Goal: Transaction & Acquisition: Purchase product/service

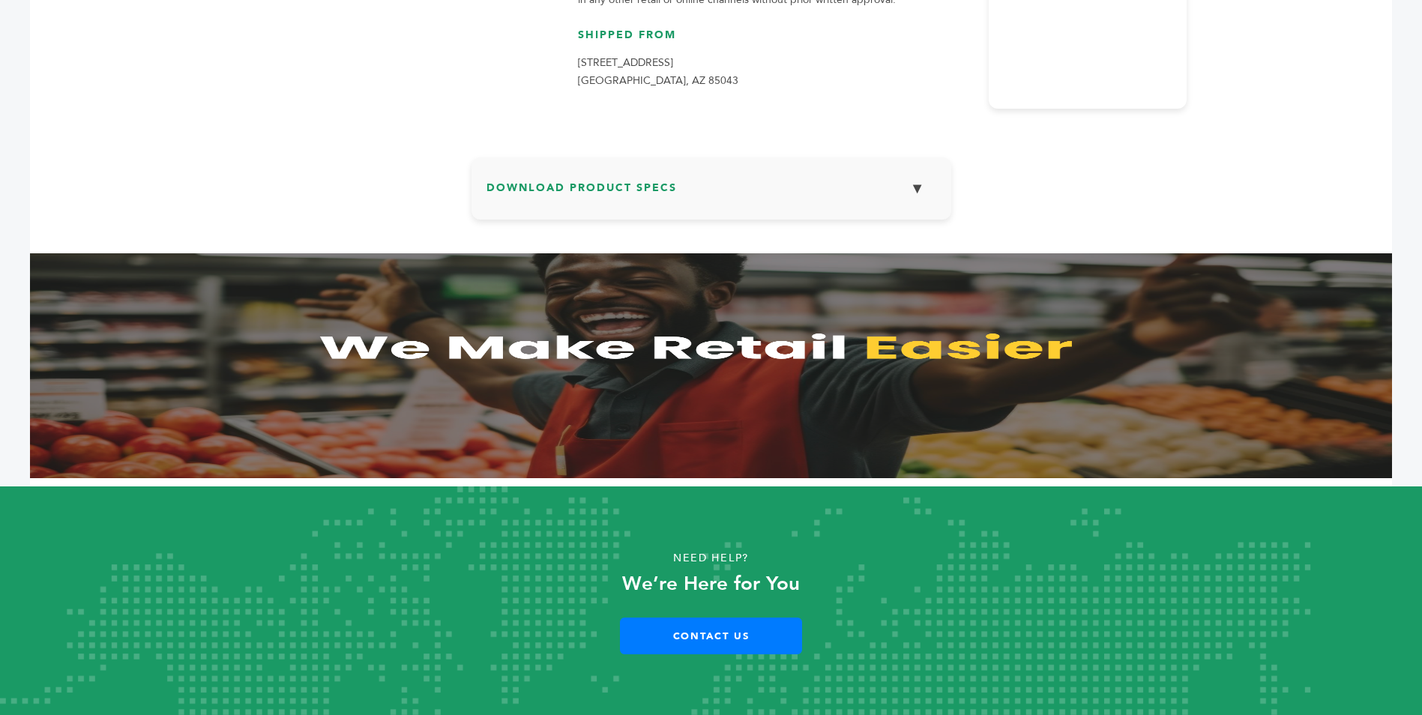
scroll to position [109, 0]
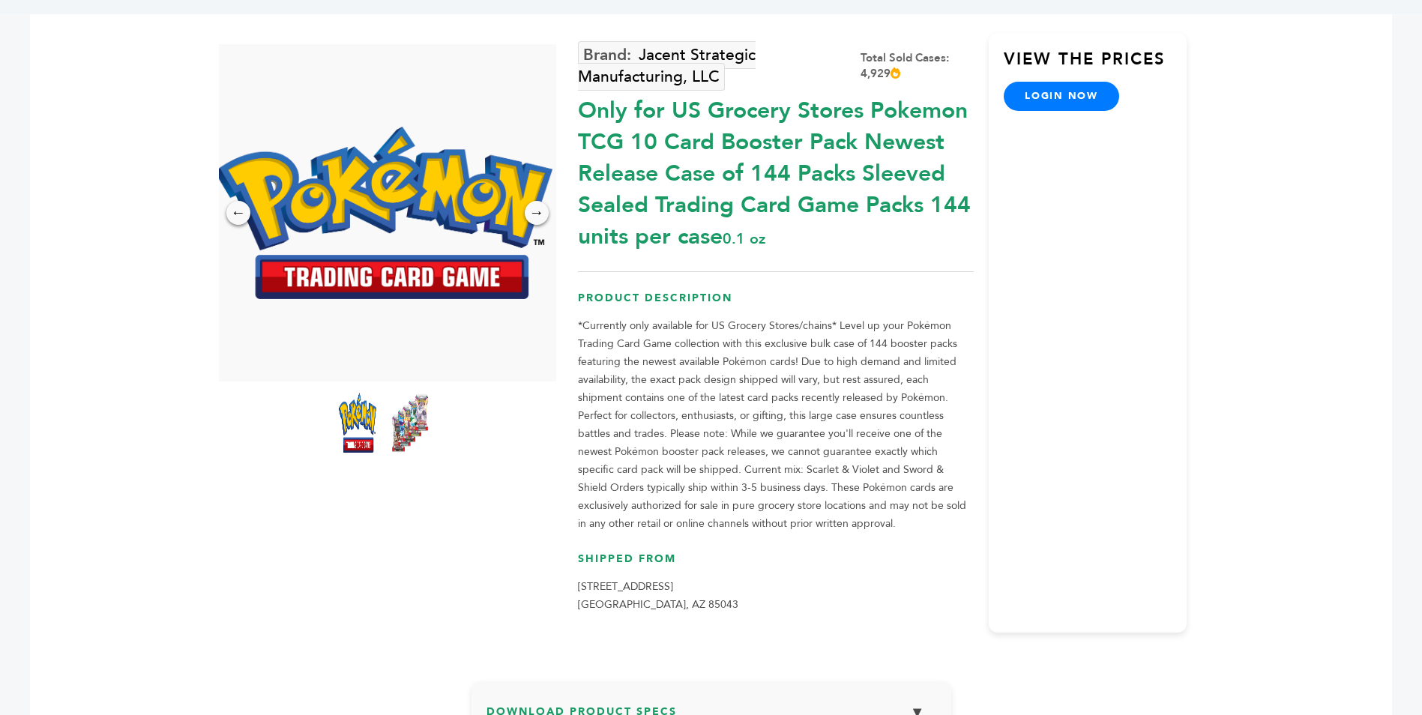
click at [408, 419] on img at bounding box center [409, 423] width 41 height 66
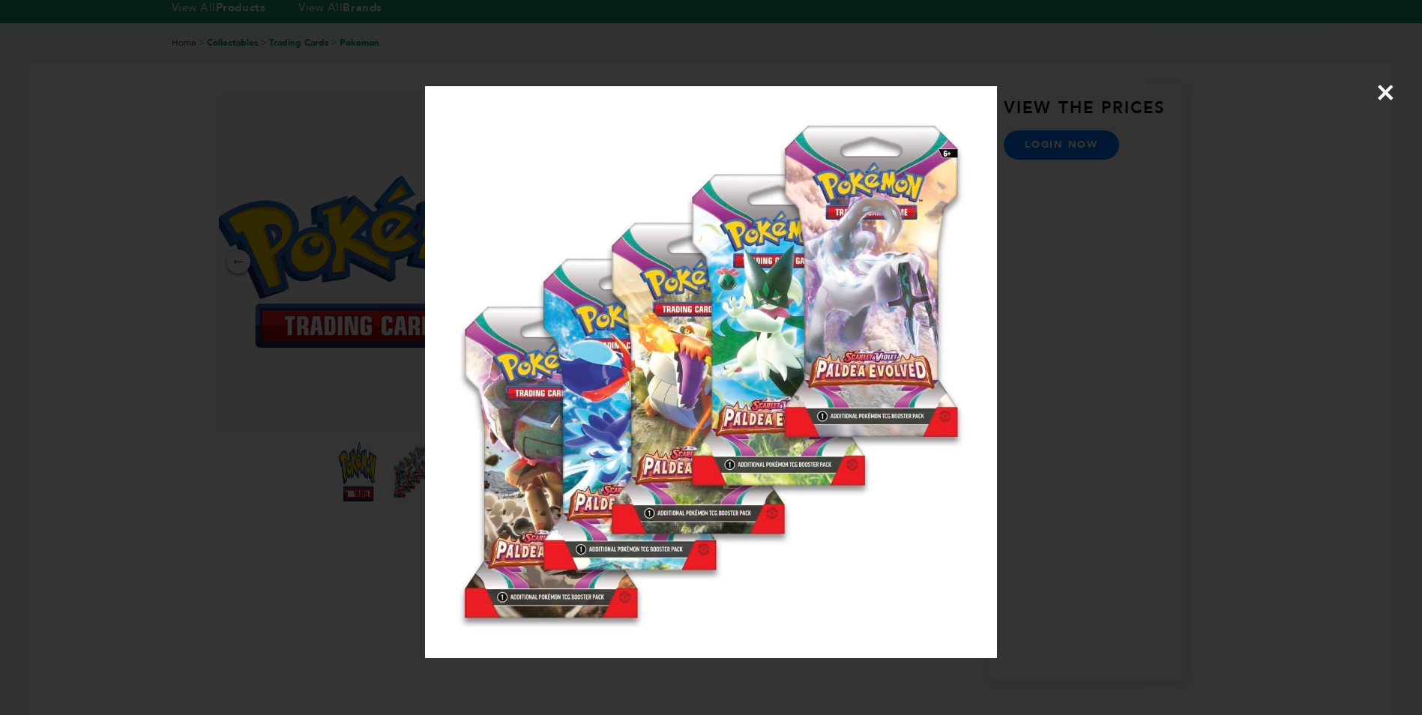
scroll to position [34, 0]
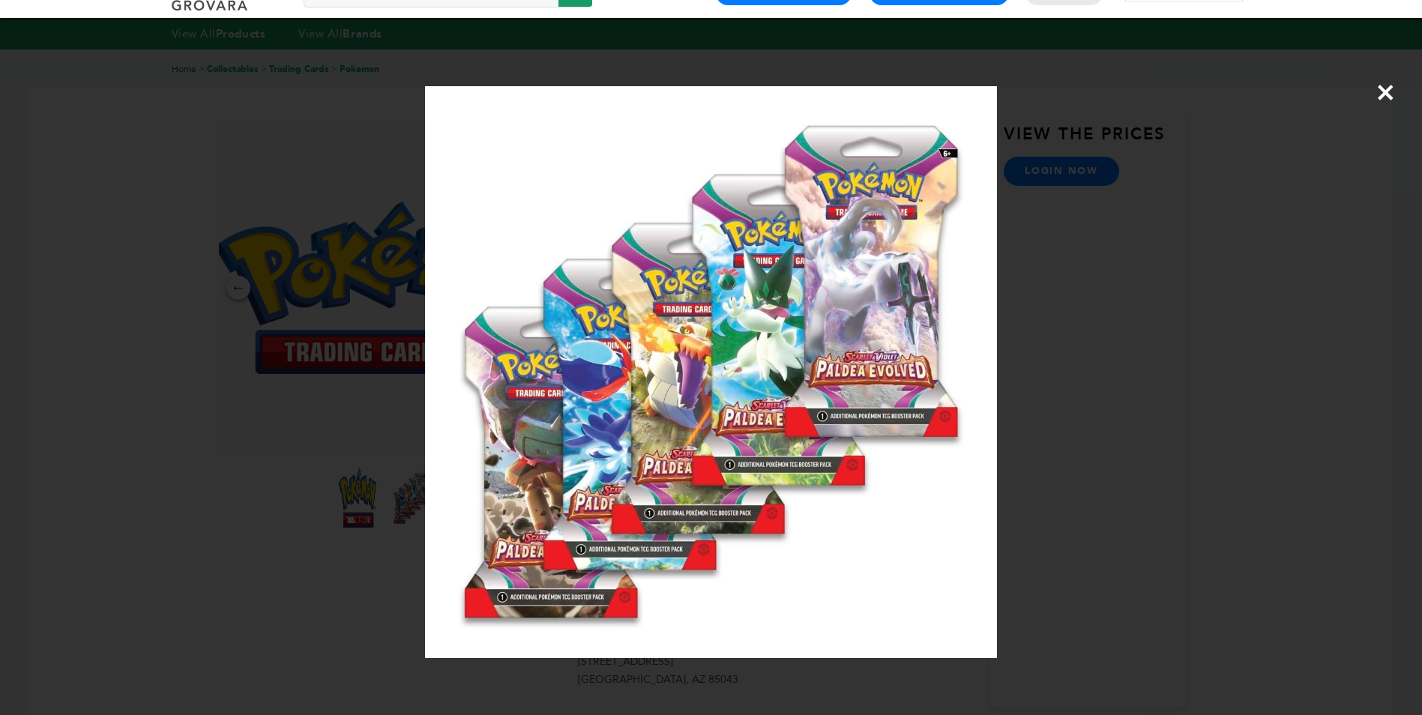
click at [1385, 87] on span "×" at bounding box center [1386, 92] width 20 height 42
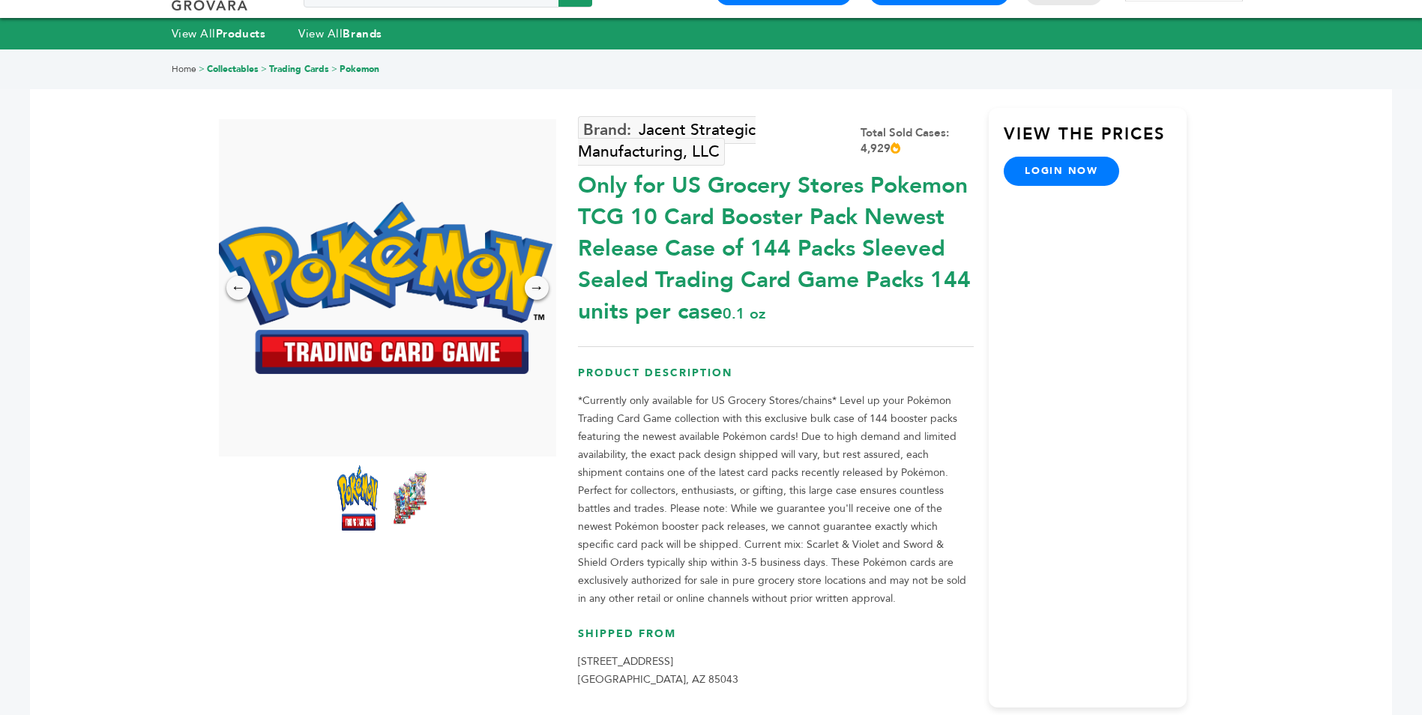
click at [352, 489] on img at bounding box center [357, 498] width 41 height 66
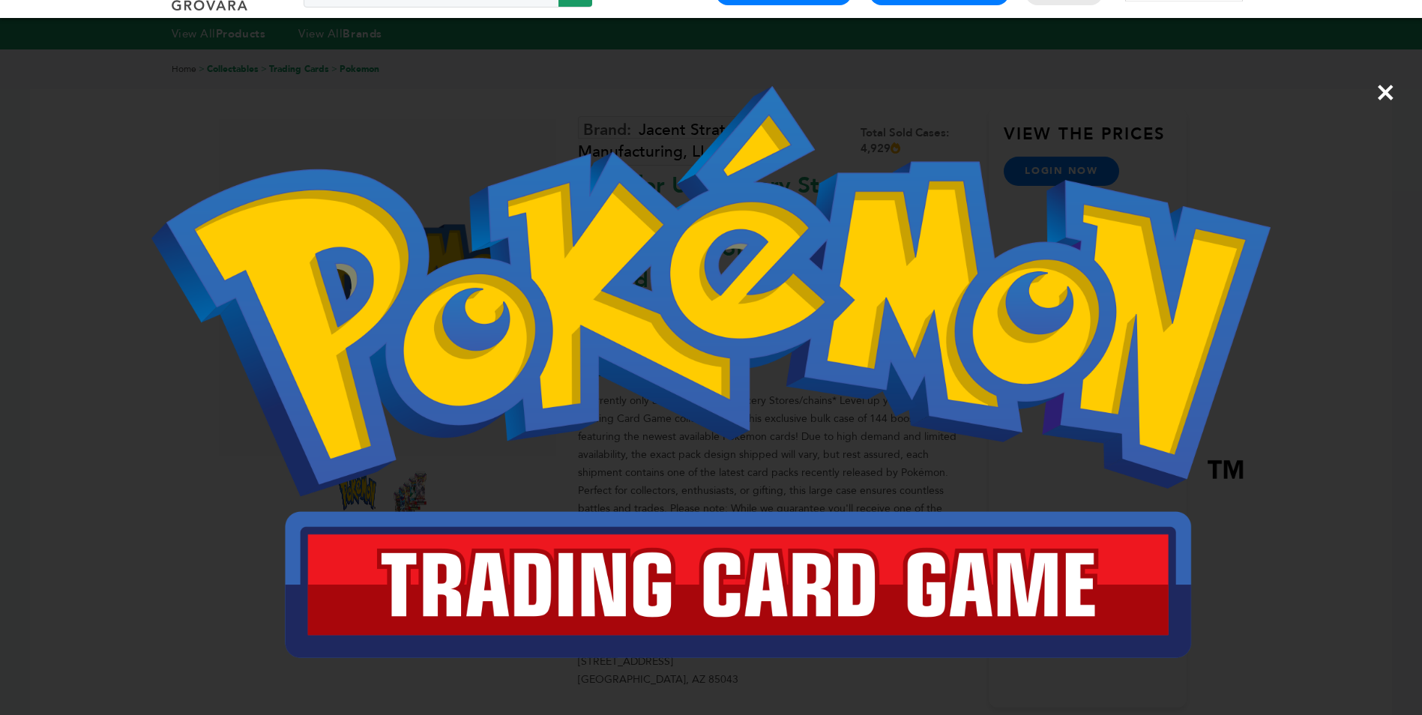
click at [1385, 94] on span "×" at bounding box center [1386, 92] width 20 height 42
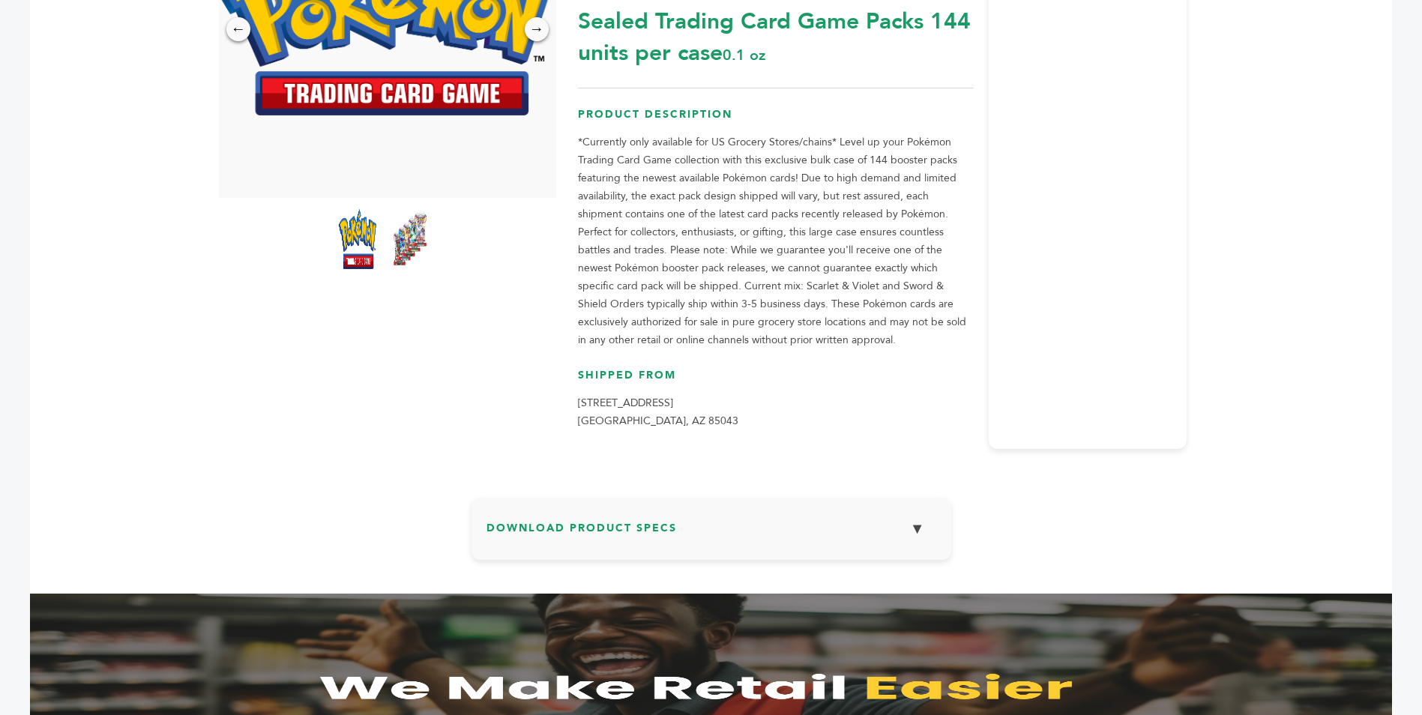
scroll to position [0, 0]
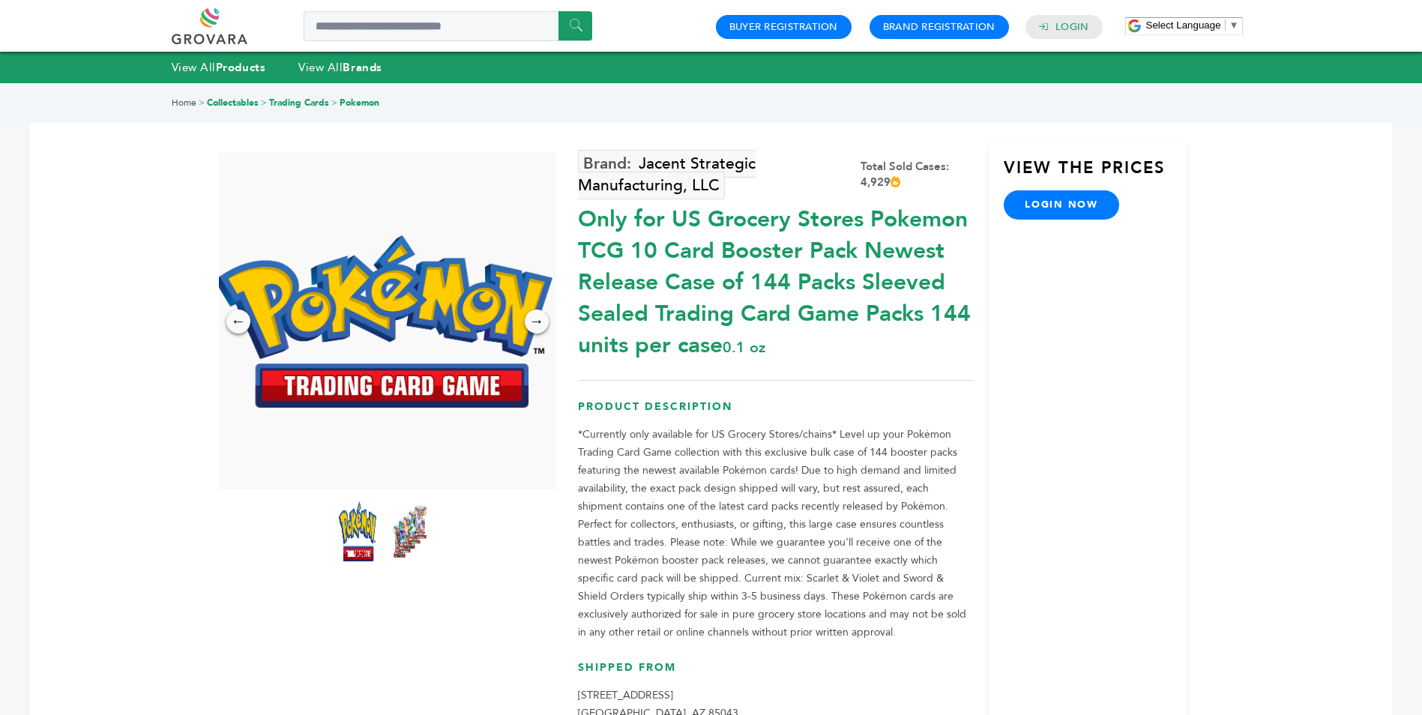
click at [206, 22] on link at bounding box center [226, 26] width 109 height 36
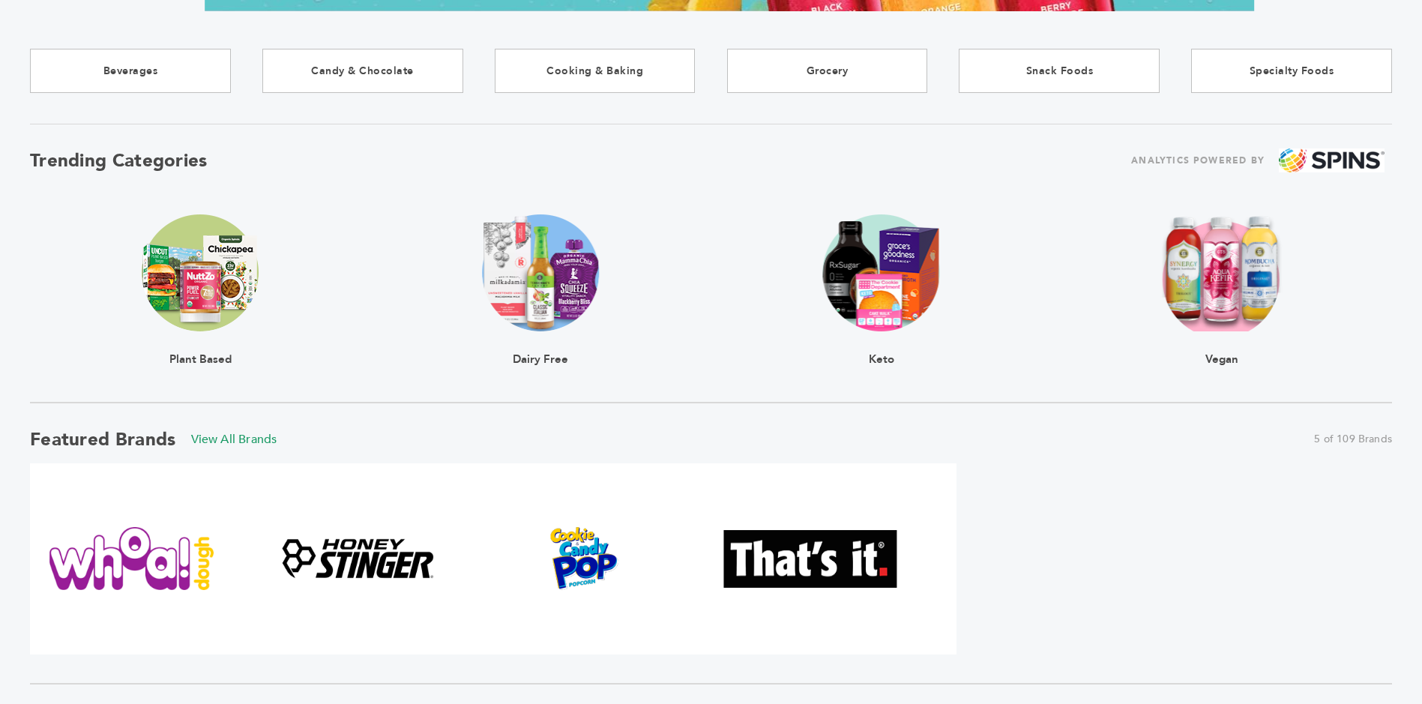
scroll to position [225, 0]
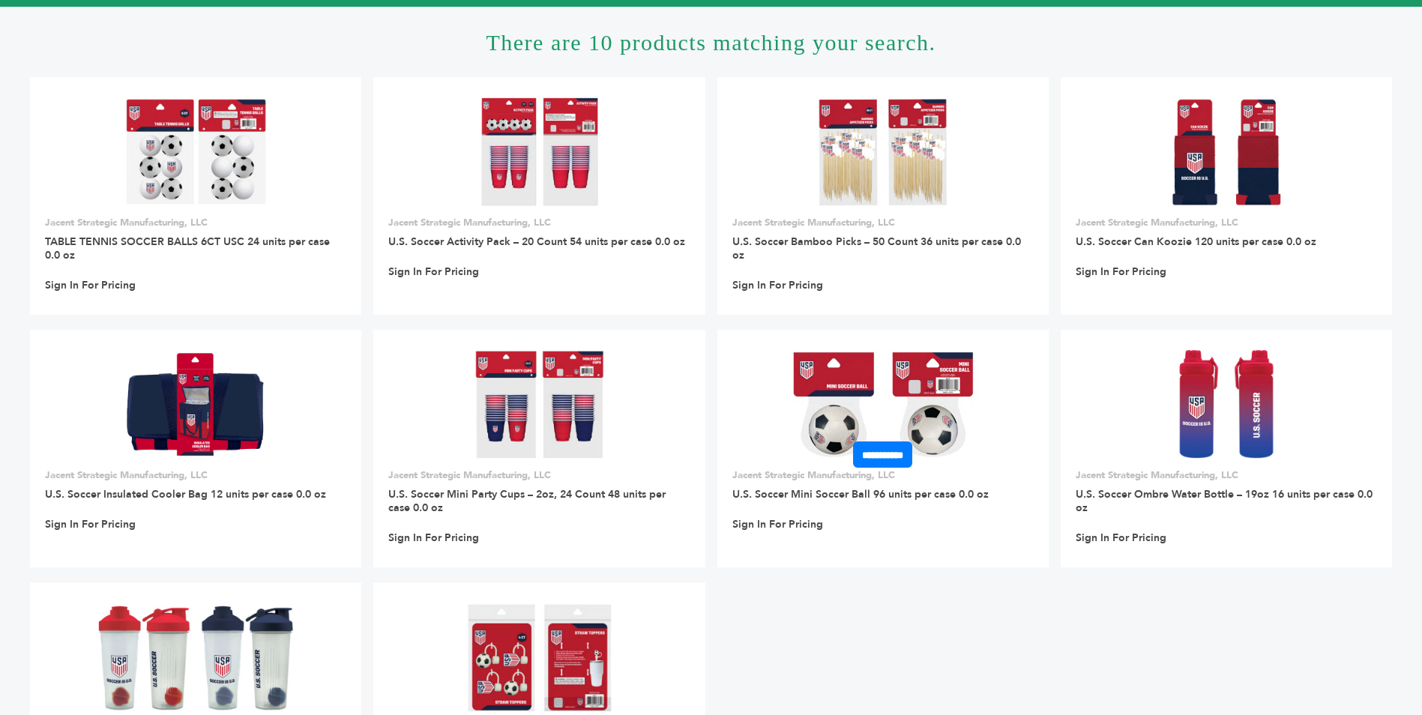
scroll to position [75, 0]
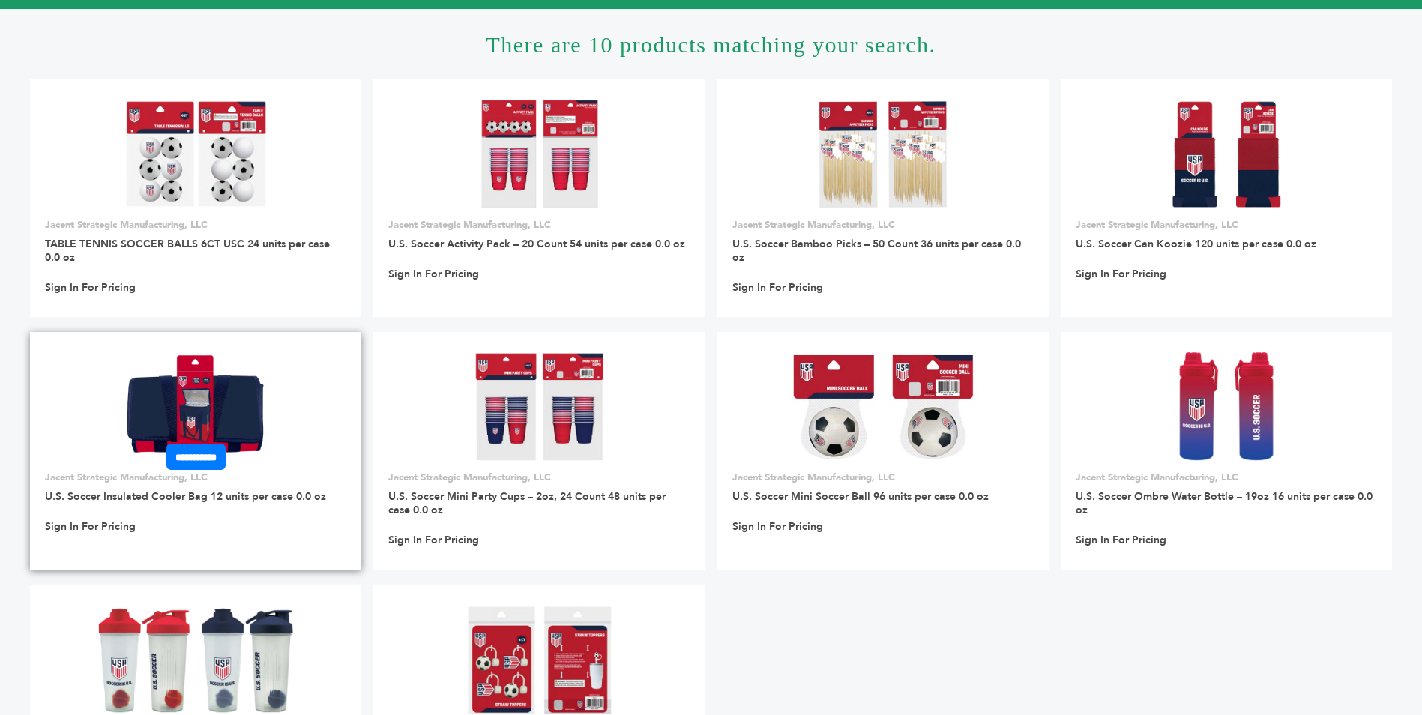
click at [192, 398] on img at bounding box center [195, 406] width 142 height 108
